Goal: Task Accomplishment & Management: Manage account settings

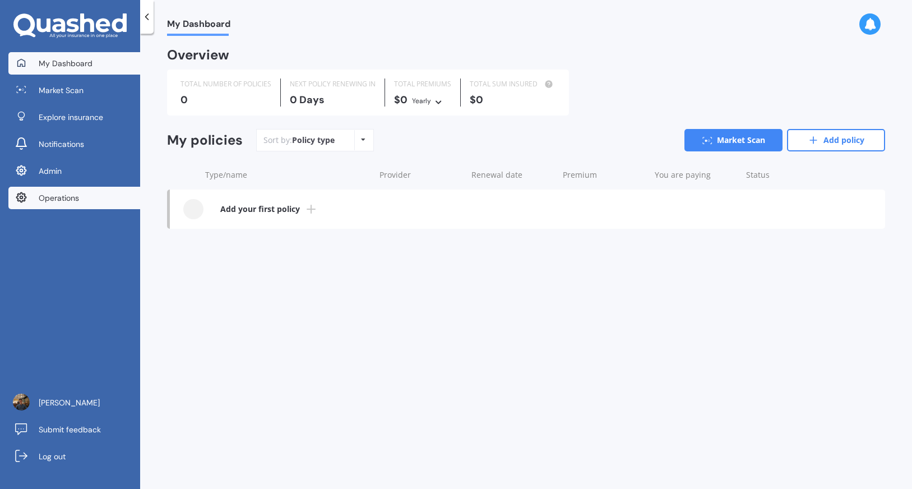
click at [101, 196] on link "Operations" at bounding box center [74, 198] width 132 height 22
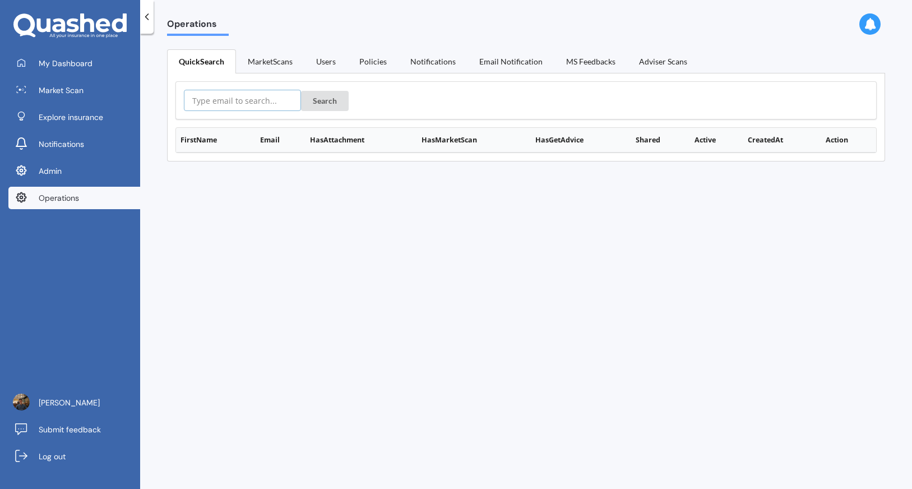
click at [271, 98] on input "text" at bounding box center [242, 100] width 117 height 21
paste input "[URL][DOMAIN_NAME]"
type input "[URL][DOMAIN_NAME]"
click at [313, 101] on button "Search" at bounding box center [325, 101] width 48 height 20
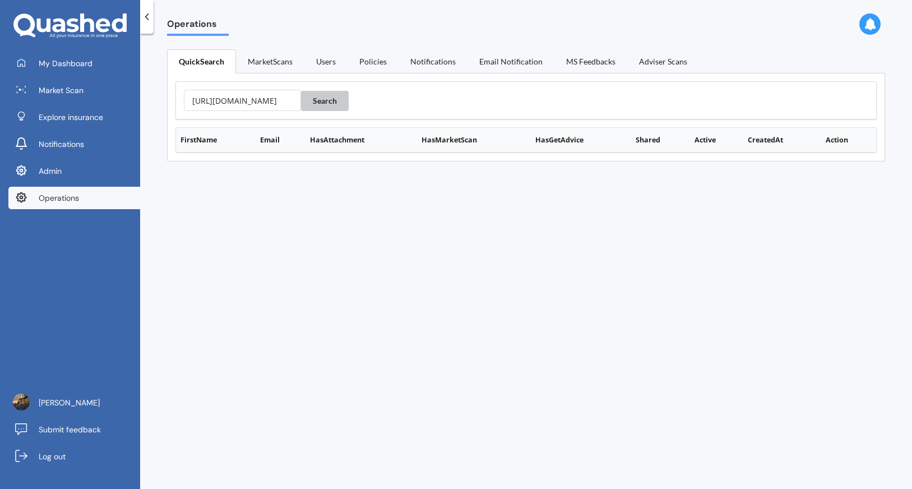
scroll to position [0, 0]
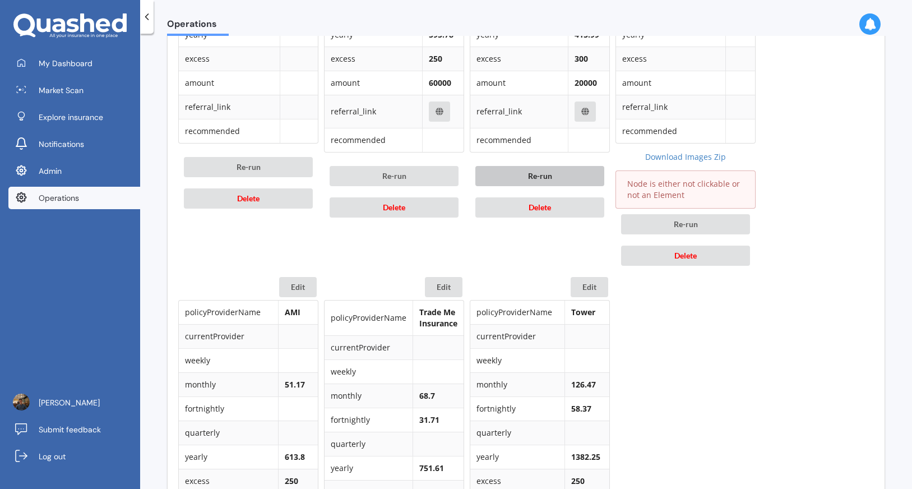
scroll to position [713, 0]
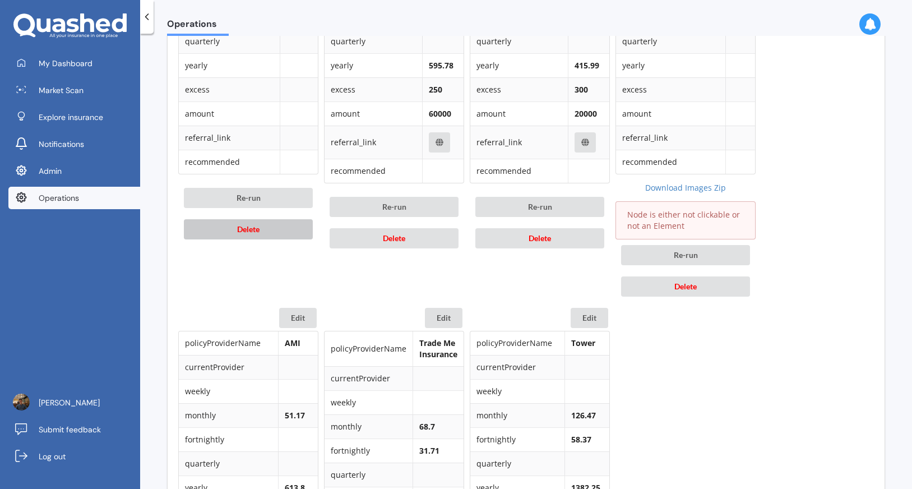
click at [293, 239] on button "Delete" at bounding box center [248, 229] width 129 height 20
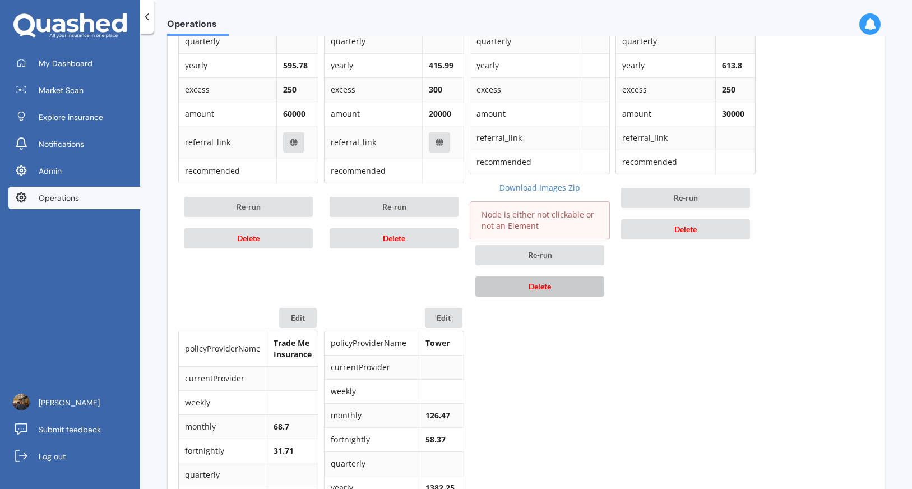
click at [551, 282] on span "Delete" at bounding box center [540, 286] width 22 height 10
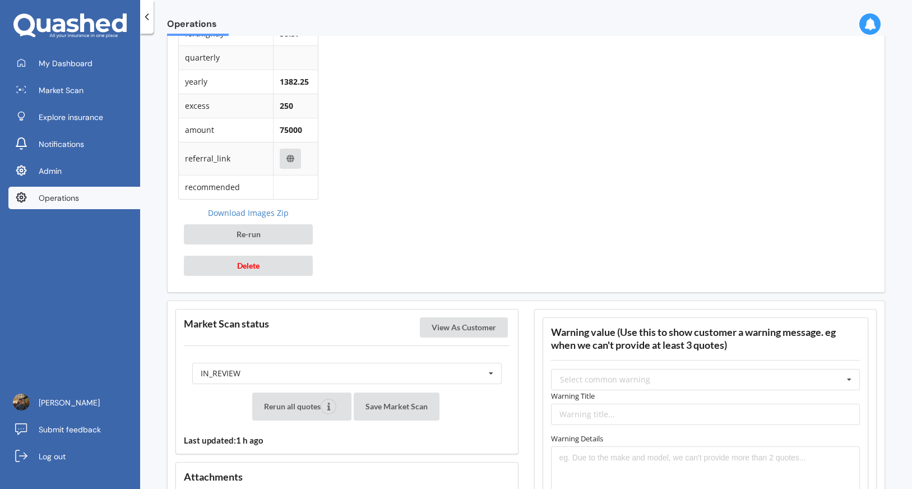
scroll to position [1087, 0]
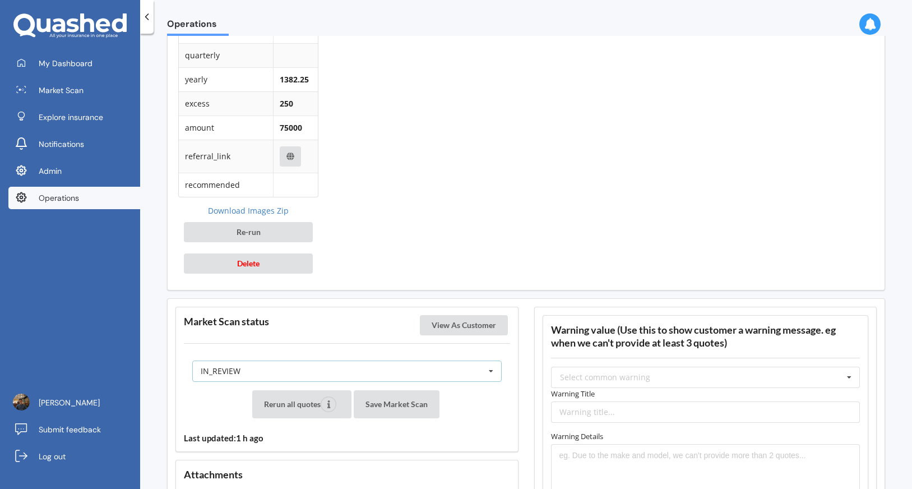
click at [398, 367] on div "IN_REVIEW READY PENDING VIEWED ABANDONED IN_REVIEW" at bounding box center [346, 370] width 309 height 21
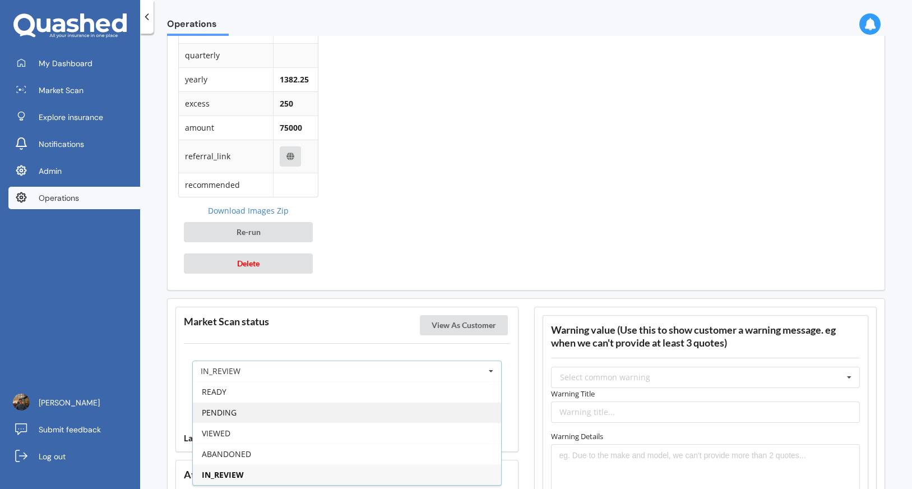
click at [332, 407] on div "PENDING" at bounding box center [347, 412] width 308 height 21
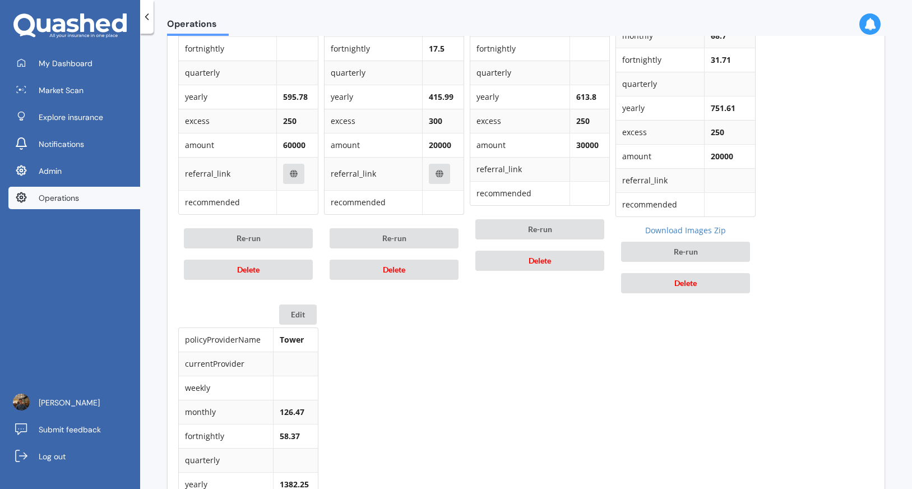
scroll to position [530, 0]
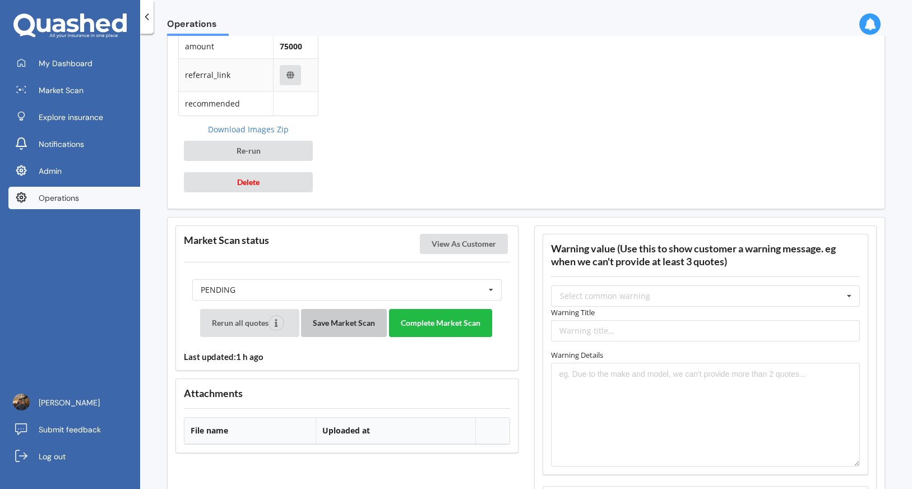
click at [355, 319] on button "Save Market Scan" at bounding box center [344, 323] width 86 height 28
click at [460, 324] on button "Complete Market Scan" at bounding box center [440, 323] width 103 height 28
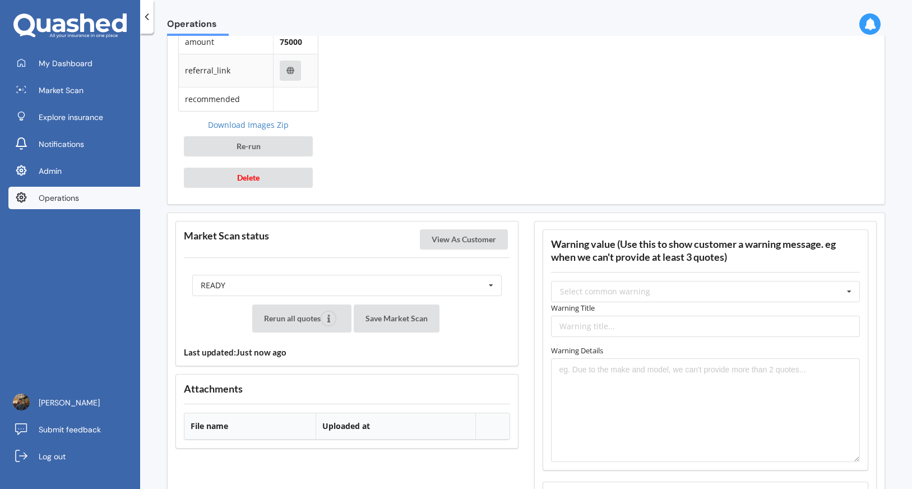
scroll to position [1168, 0]
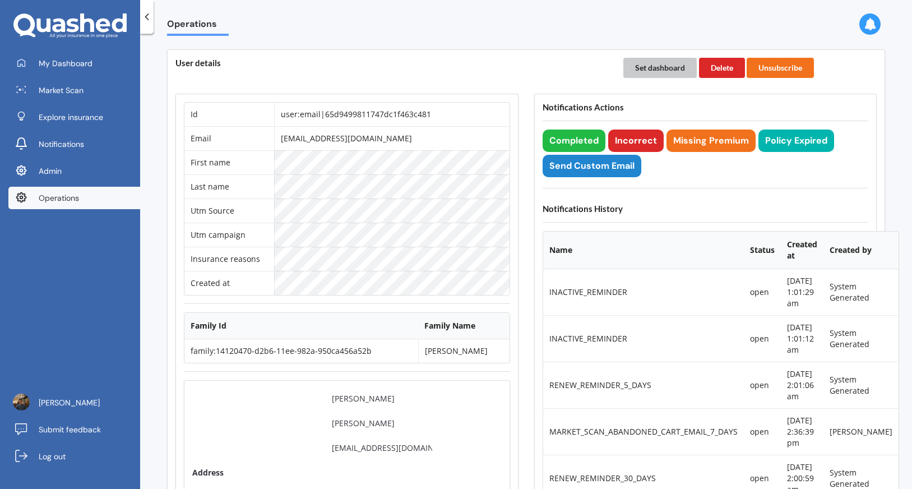
click at [665, 70] on button "Set dashboard" at bounding box center [659, 68] width 73 height 20
click at [106, 59] on link "My Dashboard" at bounding box center [74, 63] width 132 height 22
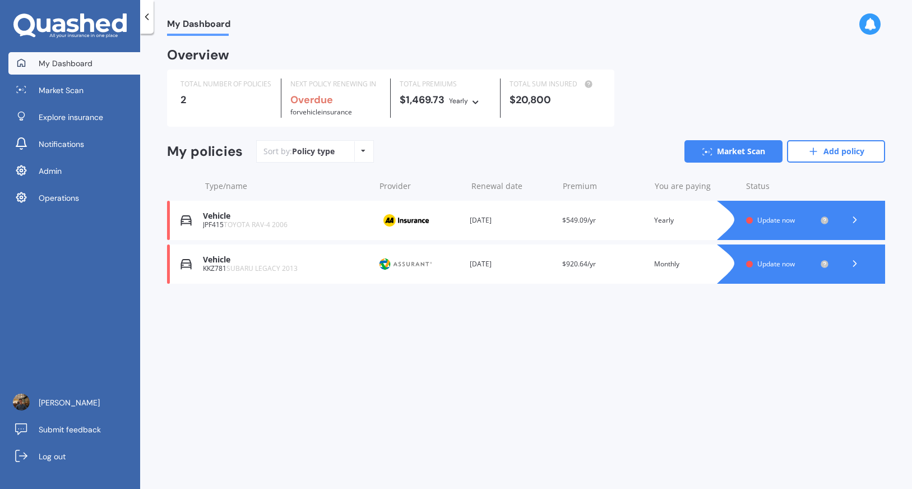
click at [554, 280] on div "Vehicle KKZ781 SUBARU LEGACY 2013 Provider Renewal date 26 Jan 2025 Premium $92…" at bounding box center [526, 263] width 718 height 39
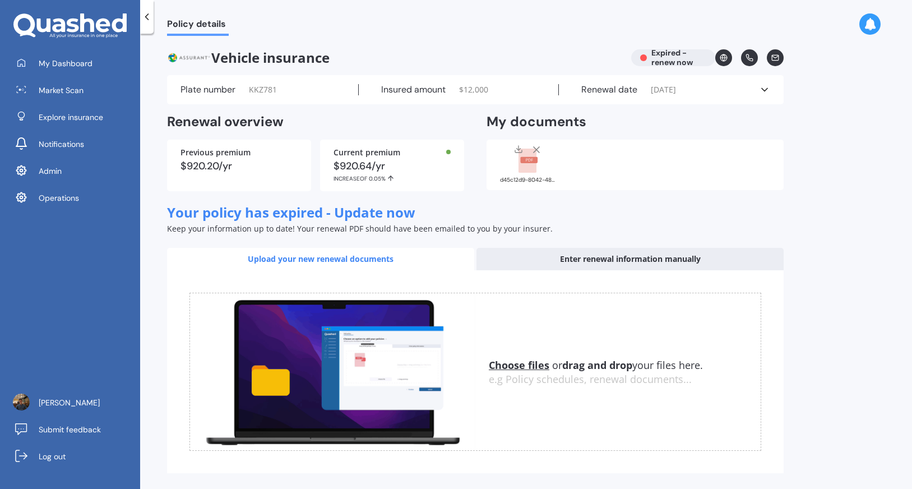
click at [528, 172] on rect at bounding box center [528, 161] width 18 height 25
click at [699, 96] on div "Plate number KKZ781 Insured amount $ 12,000 Renewal date 26/01/2025 See more" at bounding box center [475, 89] width 617 height 29
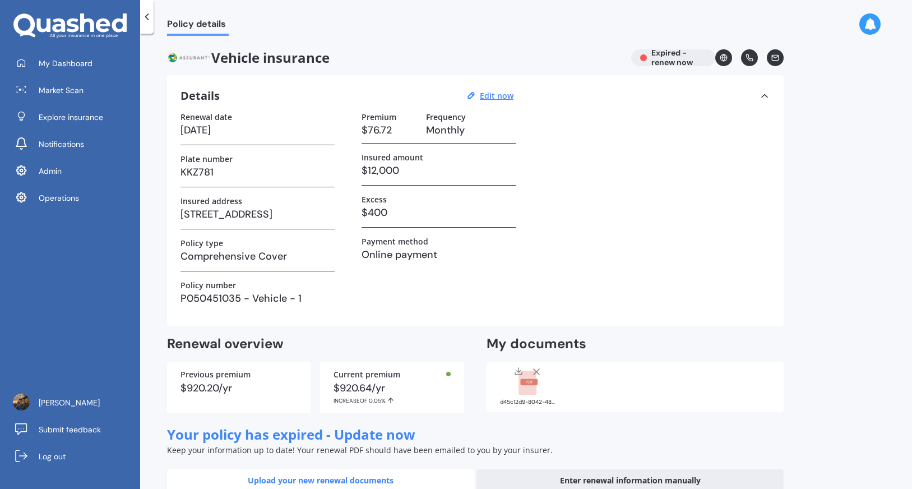
click at [526, 394] on rect at bounding box center [528, 383] width 18 height 25
click at [524, 395] on div "d45c12d9-8042-4877-9111-281342336591.pdf" at bounding box center [528, 385] width 56 height 39
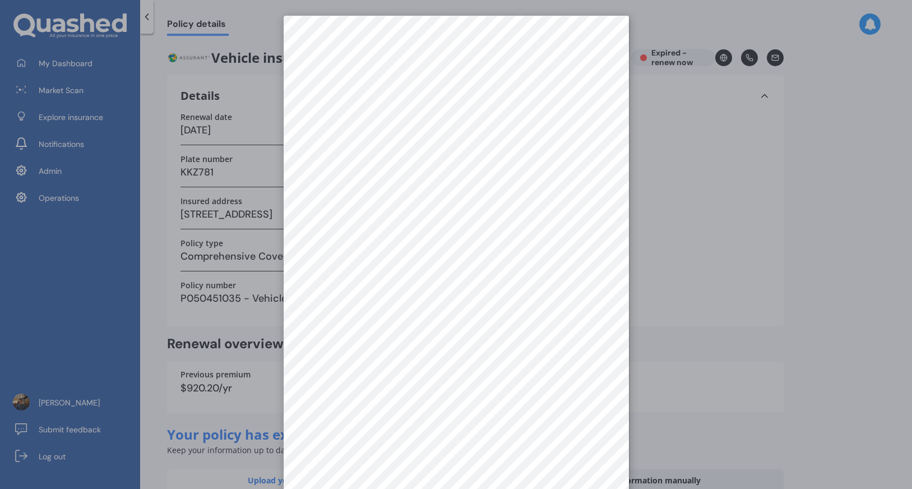
click at [644, 230] on div at bounding box center [456, 244] width 912 height 489
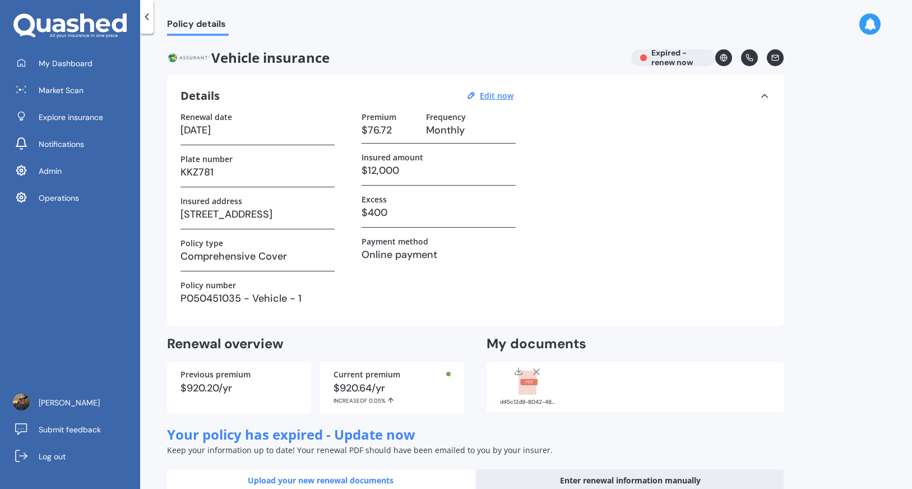
click at [488, 87] on div "Details Edit now Renewal date 26/01/2025 Plate number KKZ781 Insured address 54…" at bounding box center [475, 200] width 617 height 251
click at [488, 94] on u "Edit now" at bounding box center [497, 95] width 34 height 11
select select "26"
select select "01"
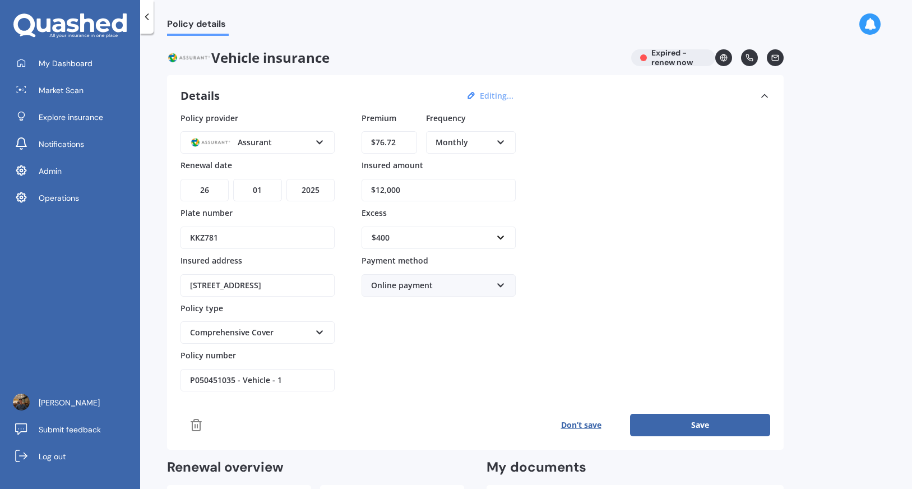
click at [313, 184] on select "YYYY 2027 2026 2025 2024 2023 2022 2021 2020 2019 2018 2017 2016 2015 2014 2013…" at bounding box center [310, 190] width 48 height 22
select select "2026"
click at [286, 179] on select "YYYY 2027 2026 2025 2024 2023 2022 2021 2020 2019 2018 2017 2016 2015 2014 2013…" at bounding box center [310, 190] width 48 height 22
click at [677, 424] on button "Save" at bounding box center [700, 425] width 140 height 22
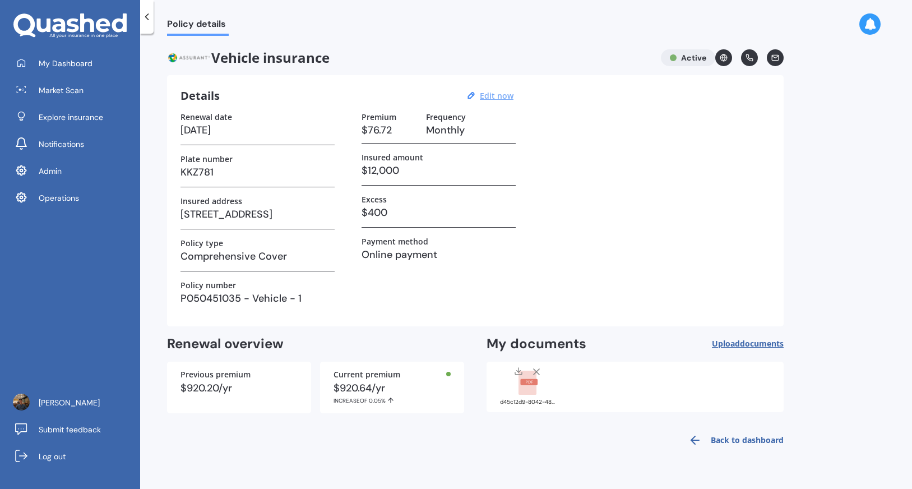
click at [531, 394] on rect at bounding box center [528, 383] width 18 height 25
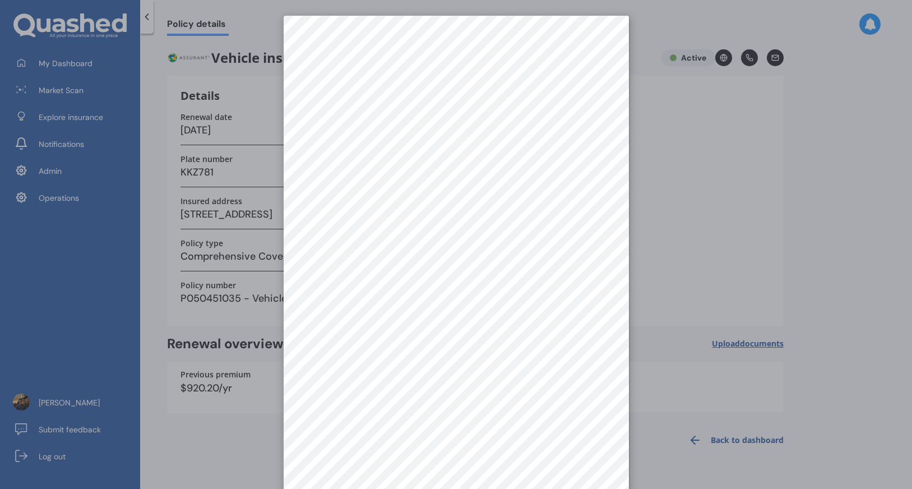
click at [754, 192] on div at bounding box center [456, 244] width 912 height 489
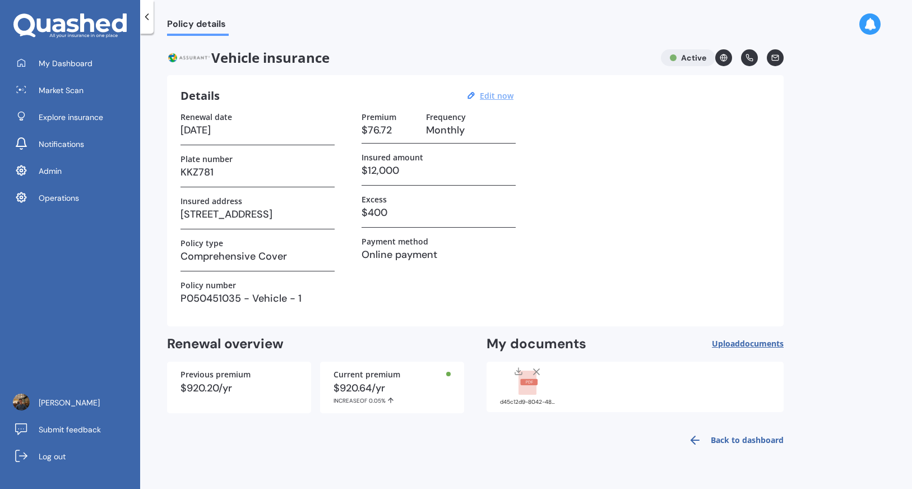
click at [503, 99] on u "Edit now" at bounding box center [497, 95] width 34 height 11
select select "26"
select select "01"
select select "2026"
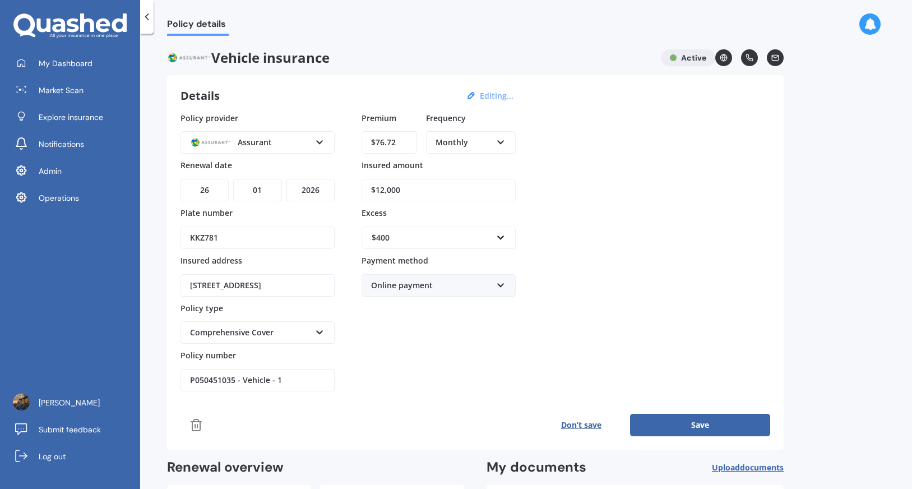
drag, startPoint x: 399, startPoint y: 144, endPoint x: 389, endPoint y: 142, distance: 10.7
click at [389, 142] on input "$76.72" at bounding box center [390, 142] width 56 height 22
type input "$76.68"
click button "Save" at bounding box center [700, 425] width 140 height 22
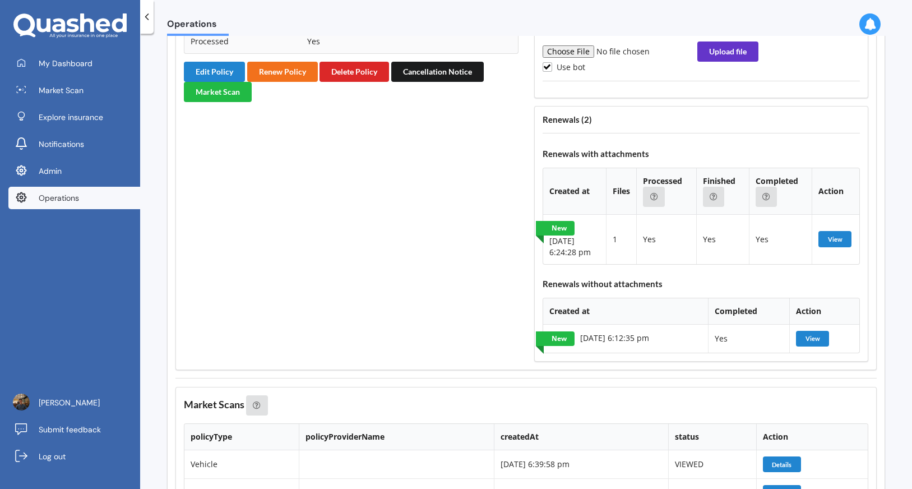
scroll to position [1617, 0]
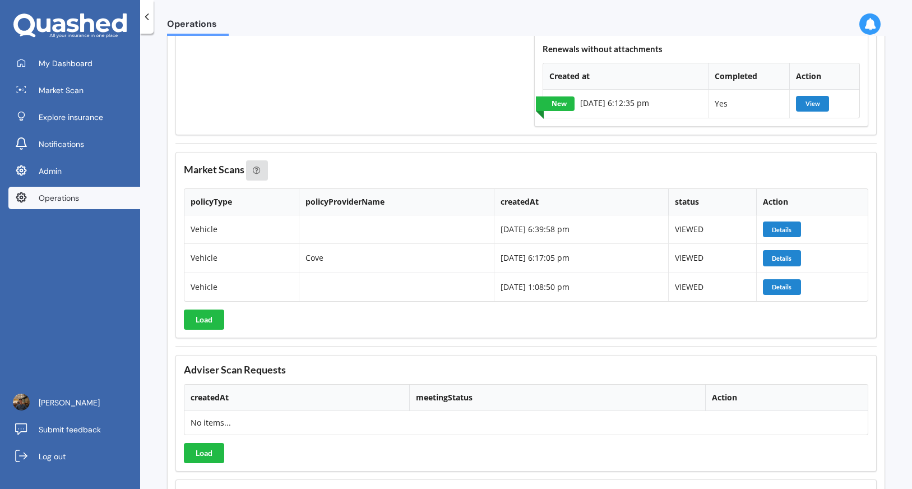
click at [79, 198] on span "Operations" at bounding box center [59, 197] width 40 height 11
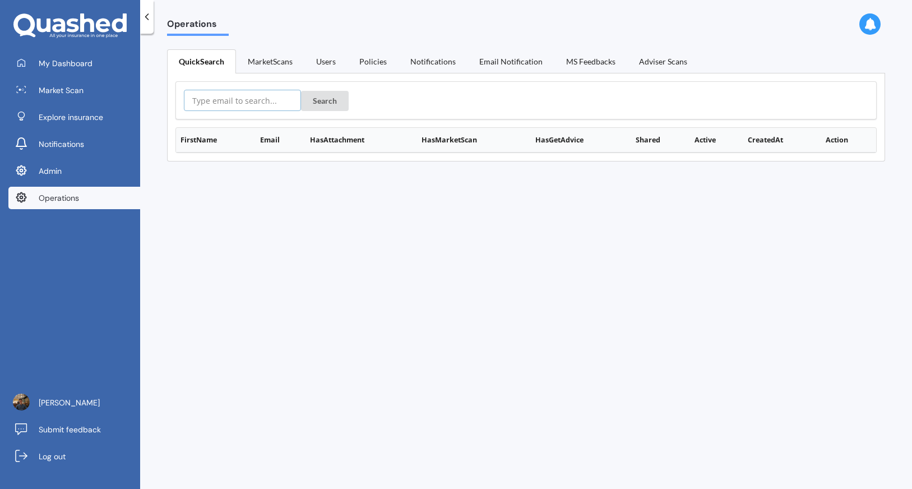
click at [257, 97] on input "text" at bounding box center [242, 100] width 117 height 21
paste input "venise.comfort@gmail.com"
type input "venise.comfort@gmail.com"
click at [305, 102] on button "Search" at bounding box center [325, 101] width 48 height 20
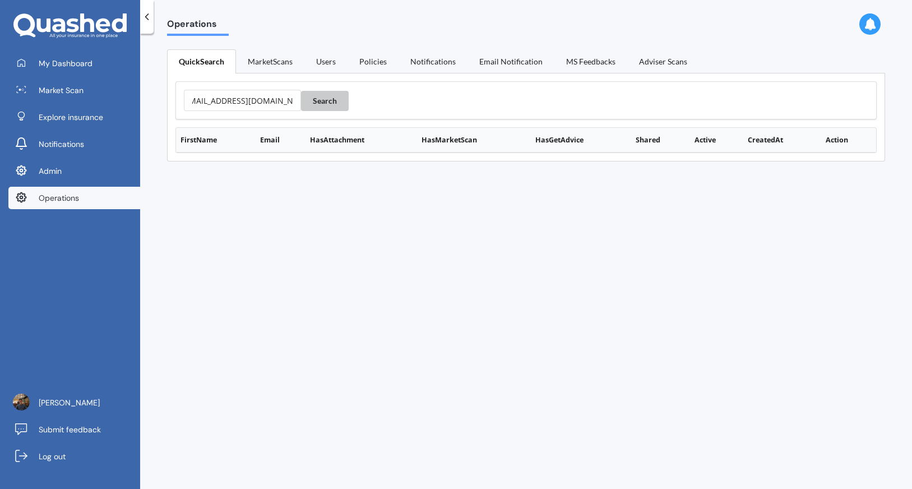
scroll to position [0, 0]
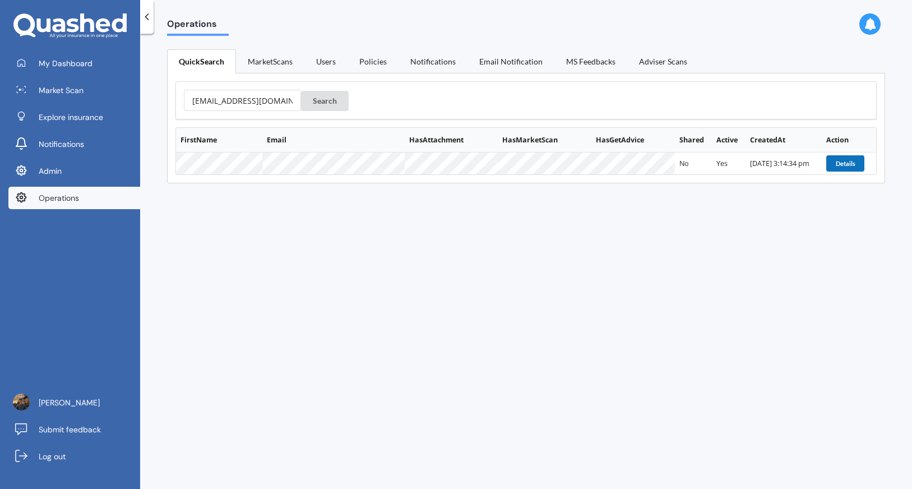
click at [840, 170] on button "Details" at bounding box center [845, 163] width 38 height 16
click at [843, 168] on button "Details" at bounding box center [845, 163] width 38 height 16
click at [834, 168] on button "Details" at bounding box center [845, 163] width 38 height 16
click at [320, 109] on button "Search" at bounding box center [325, 101] width 48 height 20
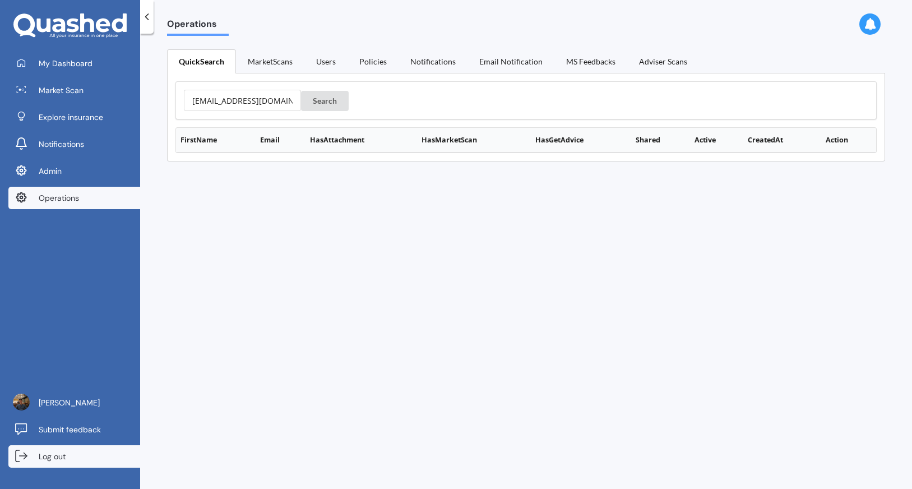
click at [101, 460] on link "Log out" at bounding box center [74, 456] width 132 height 22
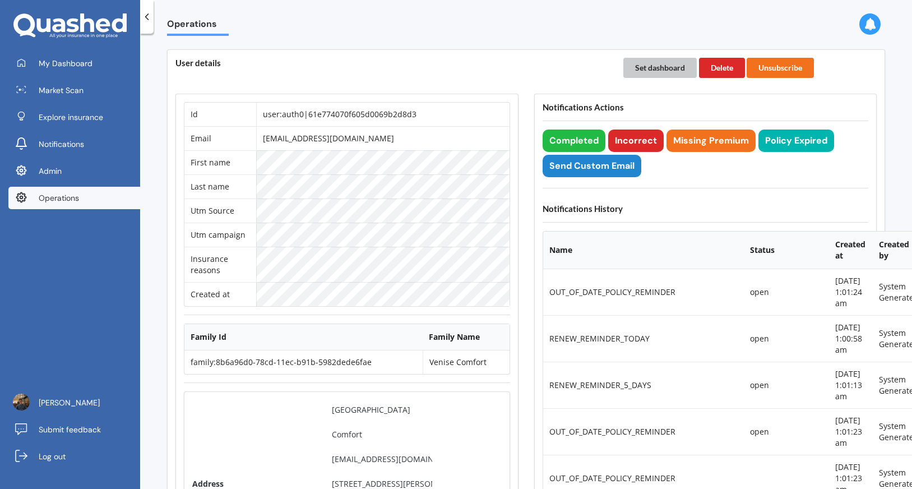
click at [648, 62] on button "Set dashboard" at bounding box center [659, 68] width 73 height 20
click at [112, 67] on link "My Dashboard" at bounding box center [74, 63] width 132 height 22
click at [723, 66] on button "Delete" at bounding box center [722, 68] width 46 height 20
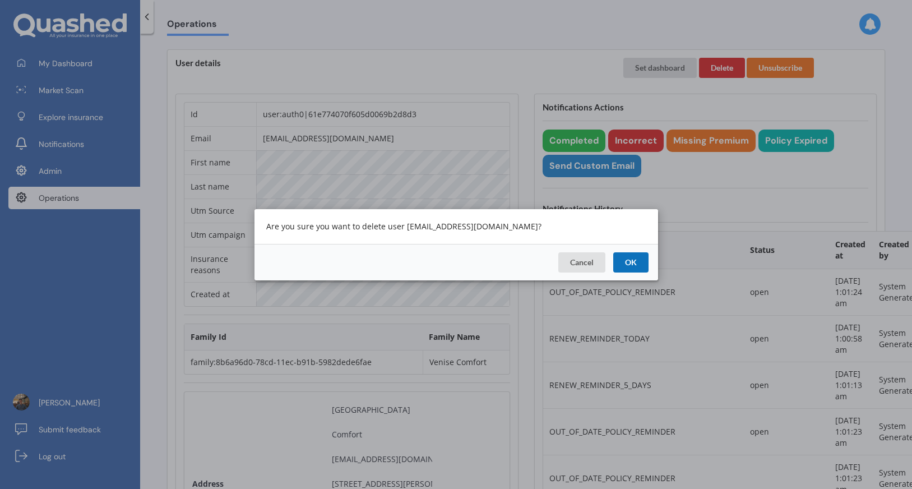
click at [630, 263] on button "OK" at bounding box center [630, 262] width 35 height 20
